Goal: Information Seeking & Learning: Compare options

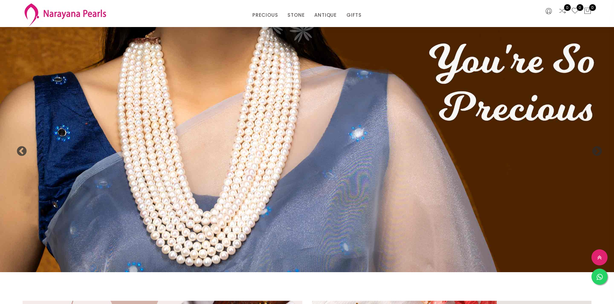
select select "INR"
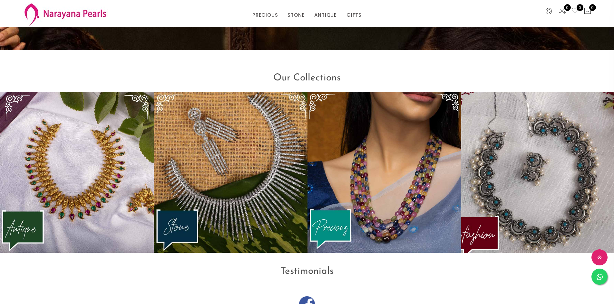
drag, startPoint x: 0, startPoint y: 0, endPoint x: 488, endPoint y: 194, distance: 525.3
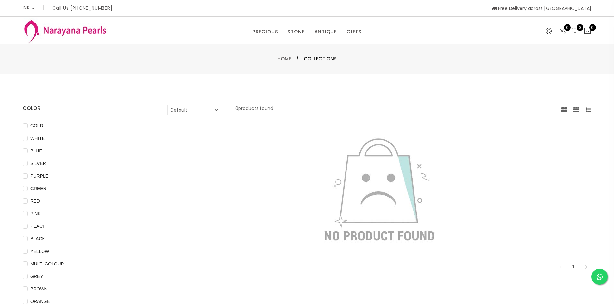
select select "INR"
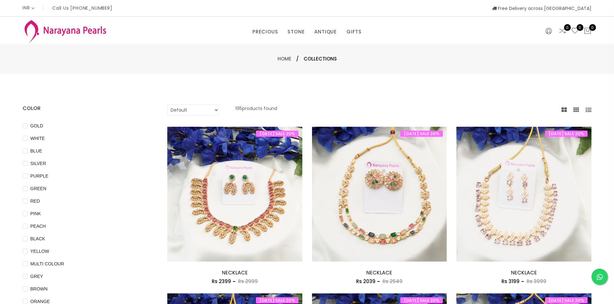
select select "INR"
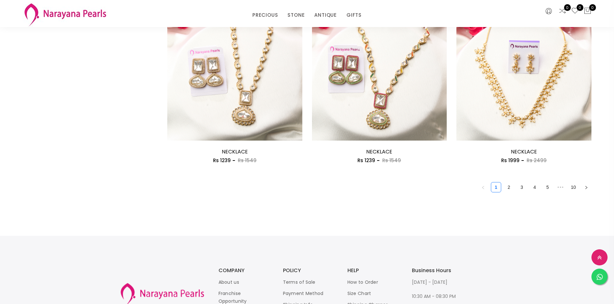
scroll to position [1095, 0]
click at [508, 188] on link "2" at bounding box center [509, 187] width 10 height 10
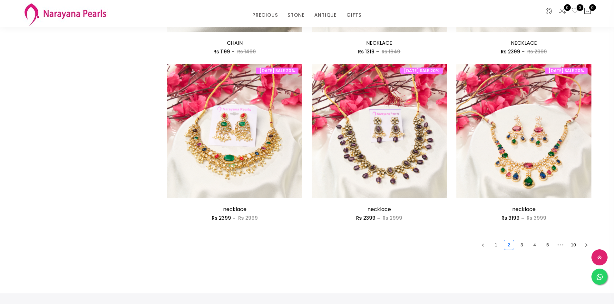
scroll to position [1031, 0]
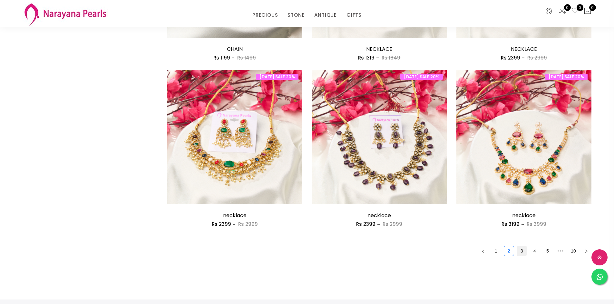
click at [522, 254] on link "3" at bounding box center [522, 251] width 10 height 10
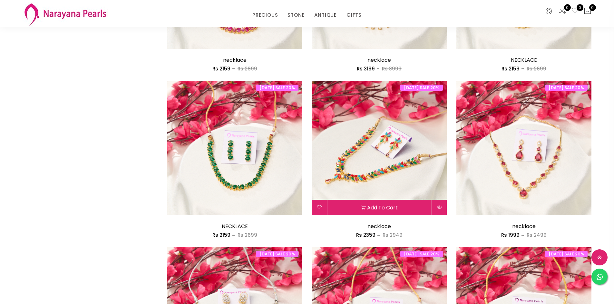
scroll to position [419, 0]
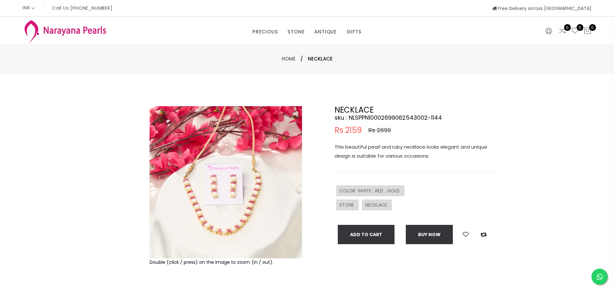
select select "INR"
click at [224, 224] on img at bounding box center [225, 182] width 152 height 152
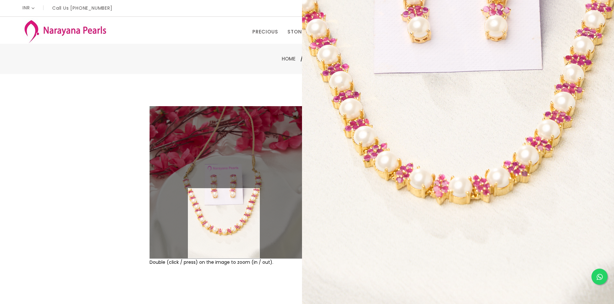
click at [224, 224] on img at bounding box center [225, 182] width 152 height 152
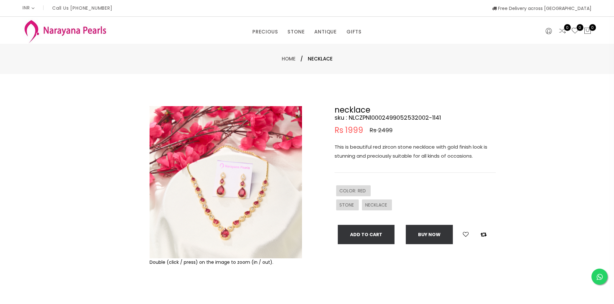
select select "INR"
click at [233, 215] on img at bounding box center [225, 182] width 152 height 152
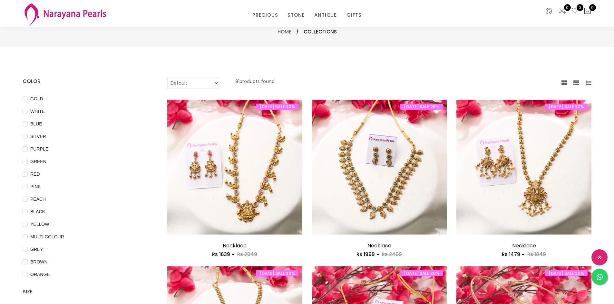
select select "INR"
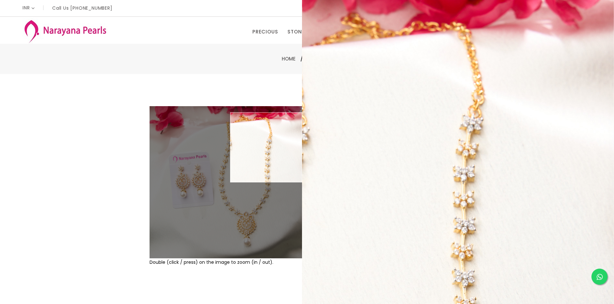
select select "INR"
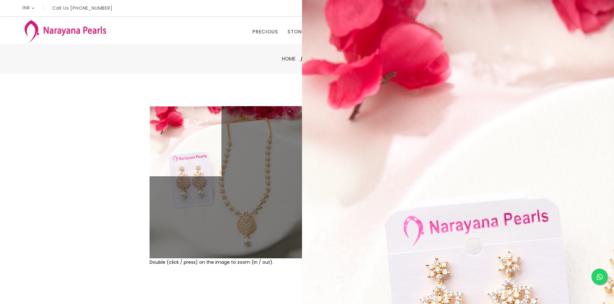
click at [39, 191] on div "Double (click / press) on the image to zoom (in / out). Necklace sku : NLCZWT10…" at bounding box center [307, 207] width 614 height 267
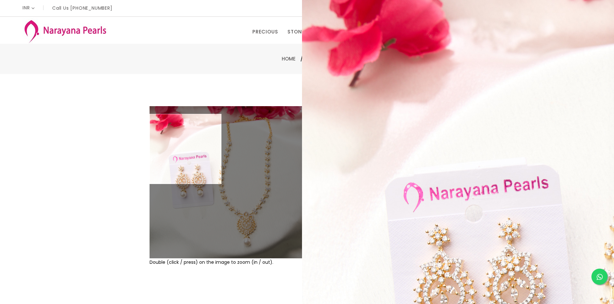
click at [173, 224] on img at bounding box center [225, 182] width 152 height 152
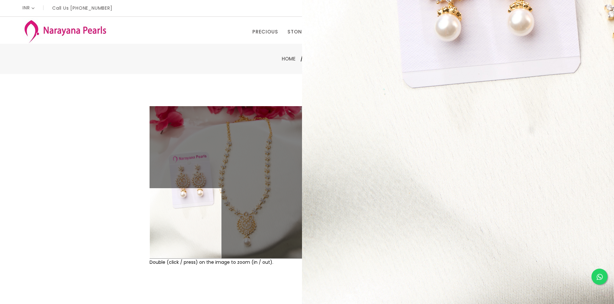
click at [173, 224] on img at bounding box center [225, 182] width 152 height 152
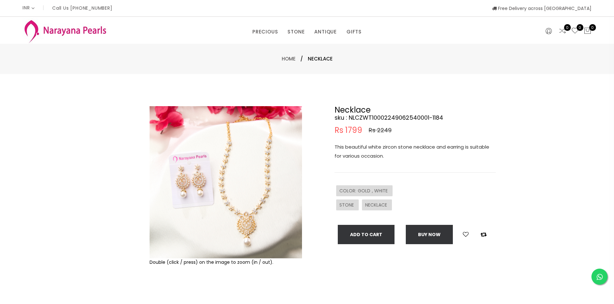
click at [104, 215] on div "Double (click / press) on the image to zoom (in / out). Necklace sku : NLCZWT10…" at bounding box center [307, 207] width 614 height 267
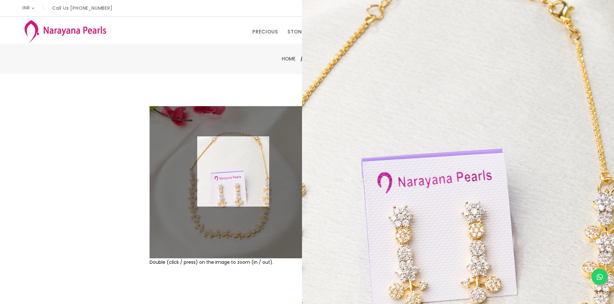
select select "INR"
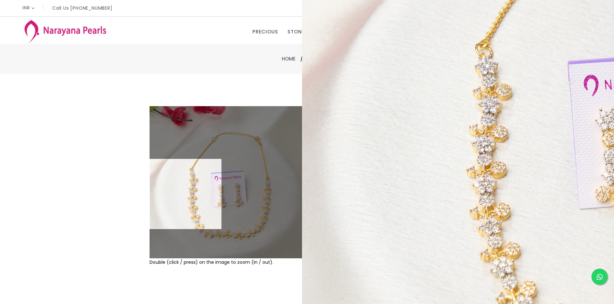
click at [82, 248] on div "Double (click / press) on the image to zoom (in / out). NECKLACE sku : NLCZWT10…" at bounding box center [307, 207] width 614 height 267
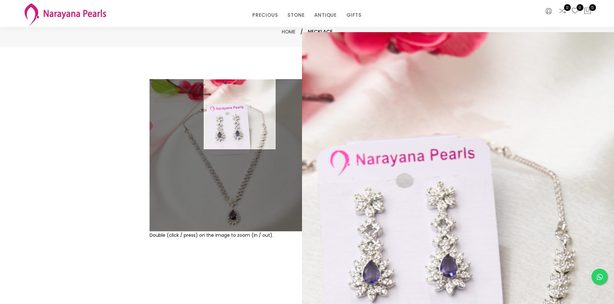
select select "INR"
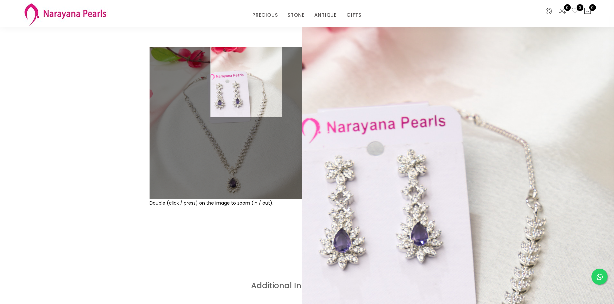
click at [125, 258] on div "Double (click / press) on the image to zoom (in / out). NECKLACE sku : NLCZPR10…" at bounding box center [307, 148] width 614 height 267
click at [39, 163] on div "Double (click / press) on the image to zoom (in / out). NECKLACE sku : NLCZPR10…" at bounding box center [307, 148] width 614 height 267
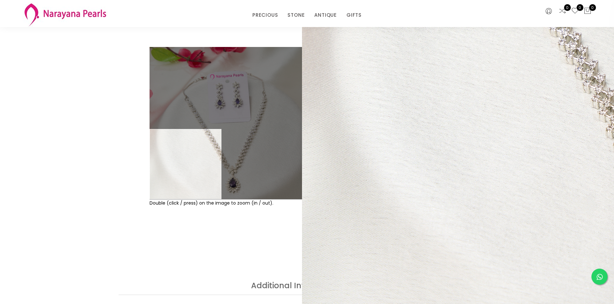
click at [174, 183] on img at bounding box center [225, 123] width 152 height 152
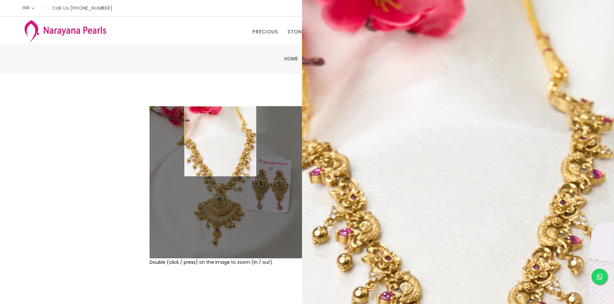
select select "INR"
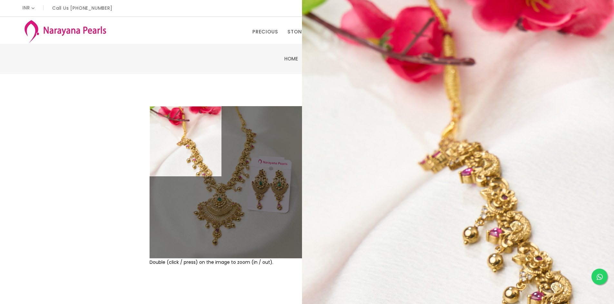
click at [43, 235] on div "Double (click / press) on the image to zoom (in / out). NECACE sku : NLTPMC1000…" at bounding box center [307, 207] width 614 height 267
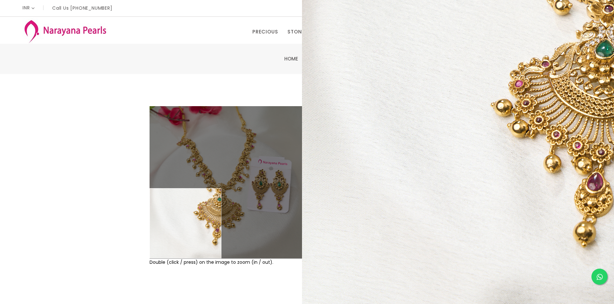
click at [175, 268] on div "Double (click / press) on the image to zoom (in / out)." at bounding box center [226, 207] width 156 height 203
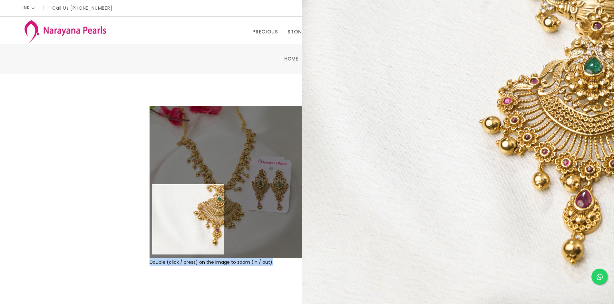
click at [188, 220] on img at bounding box center [225, 182] width 152 height 152
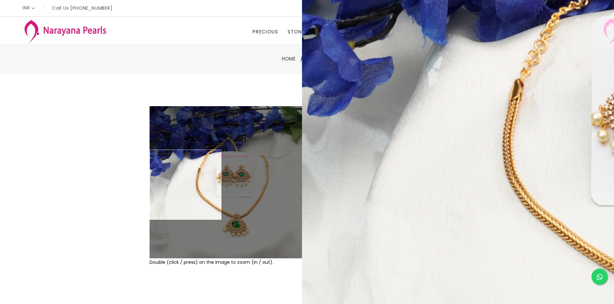
select select "INR"
drag, startPoint x: 461, startPoint y: 171, endPoint x: 406, endPoint y: 182, distance: 56.9
click at [406, 182] on div "NECKLACE sku : NLCZGR10000849082502003-1235 Rs 679 Rs 849 This beautiful unique…" at bounding box center [414, 175] width 161 height 138
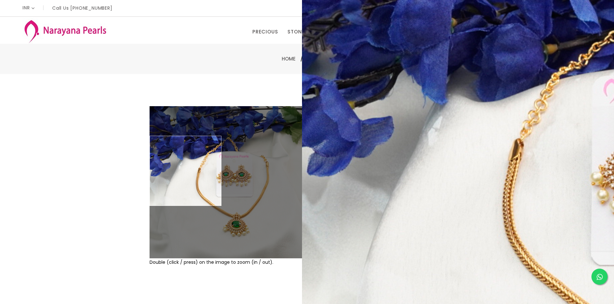
click at [1, 262] on div "Double (click / press) on the image to zoom (in / out). NECKLACE sku : NLCZGR10…" at bounding box center [307, 207] width 614 height 267
click at [152, 97] on div "Double (click / press) on the image to zoom (in / out). NECKLACE sku : NLCZGR10…" at bounding box center [307, 207] width 614 height 267
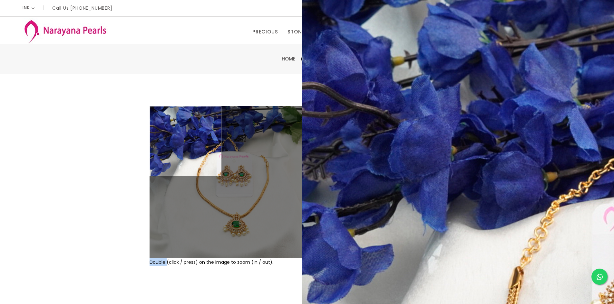
click at [181, 183] on img at bounding box center [225, 182] width 152 height 152
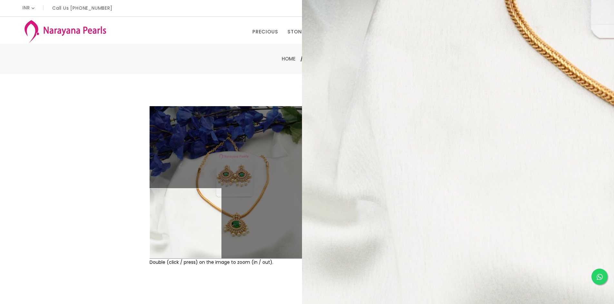
click at [175, 292] on div "Double (click / press) on the image to zoom (in / out)." at bounding box center [226, 207] width 156 height 203
click at [206, 262] on div "Double (click / press) on the image to zoom (in / out)." at bounding box center [225, 263] width 152 height 8
click at [184, 232] on img at bounding box center [225, 182] width 152 height 152
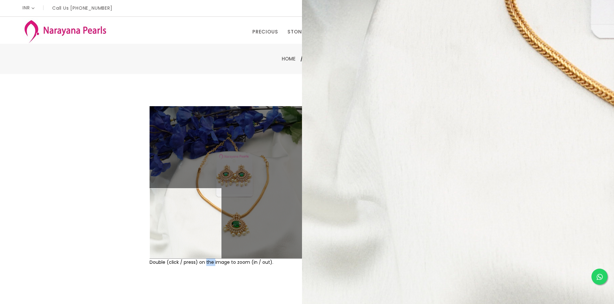
click at [184, 232] on img at bounding box center [225, 182] width 152 height 152
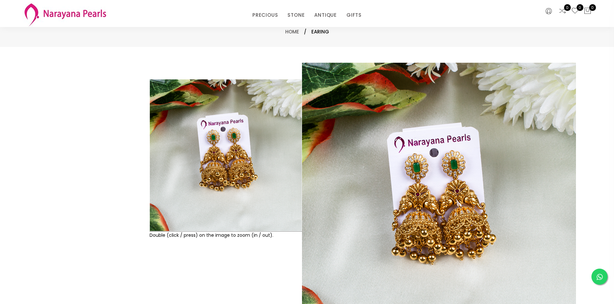
select select "INR"
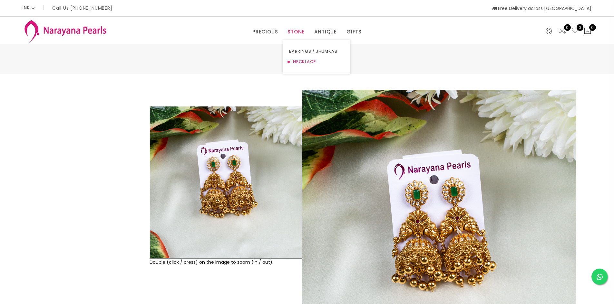
click at [298, 62] on link "NECKLACE" at bounding box center [316, 62] width 55 height 10
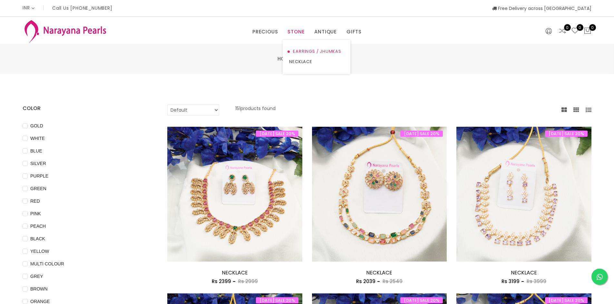
click at [298, 49] on link "EARRINGS / JHUMKAS" at bounding box center [316, 51] width 55 height 10
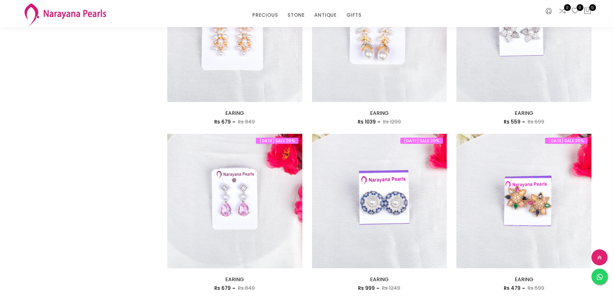
scroll to position [1063, 0]
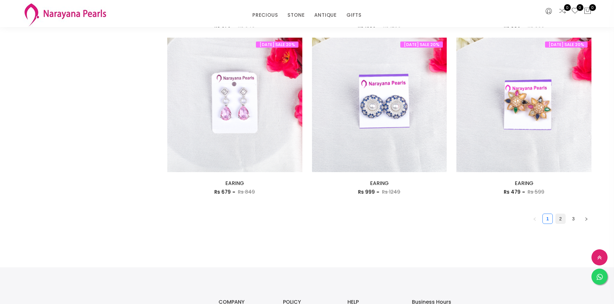
click at [558, 215] on link "2" at bounding box center [560, 219] width 10 height 10
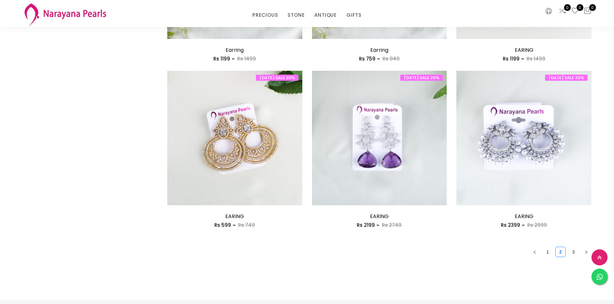
scroll to position [1031, 0]
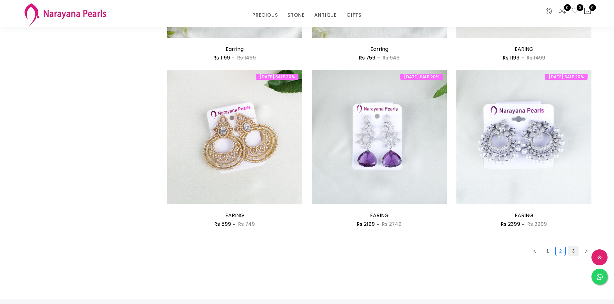
click at [574, 253] on link "3" at bounding box center [573, 251] width 10 height 10
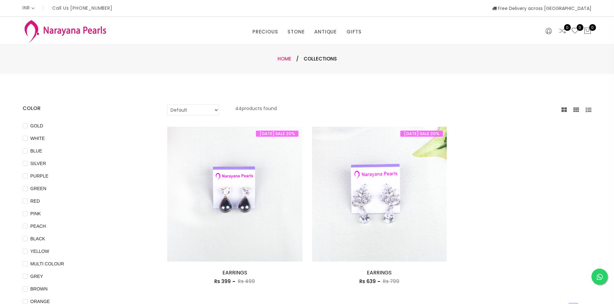
click at [281, 58] on link "Home" at bounding box center [284, 58] width 14 height 7
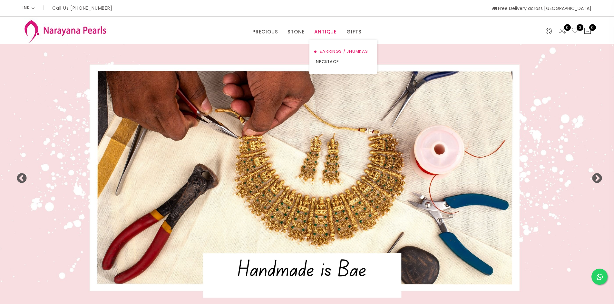
click at [336, 51] on link "EARRINGS / JHUMKAS" at bounding box center [343, 51] width 55 height 10
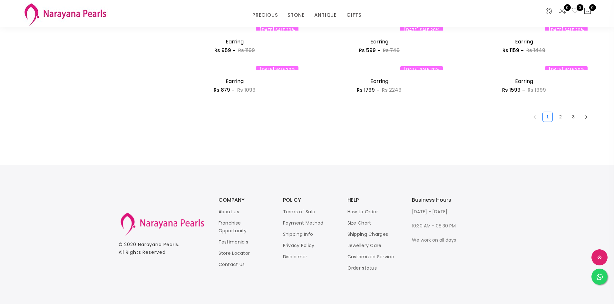
scroll to position [1128, 0]
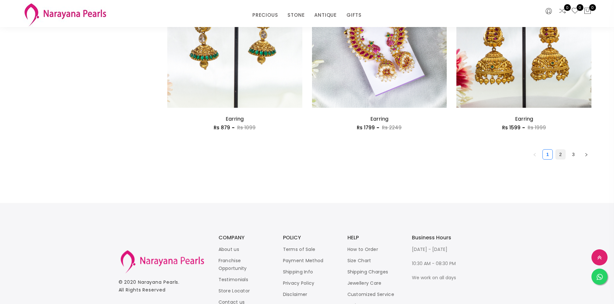
click at [559, 159] on link "2" at bounding box center [560, 155] width 10 height 10
